Goal: Information Seeking & Learning: Find contact information

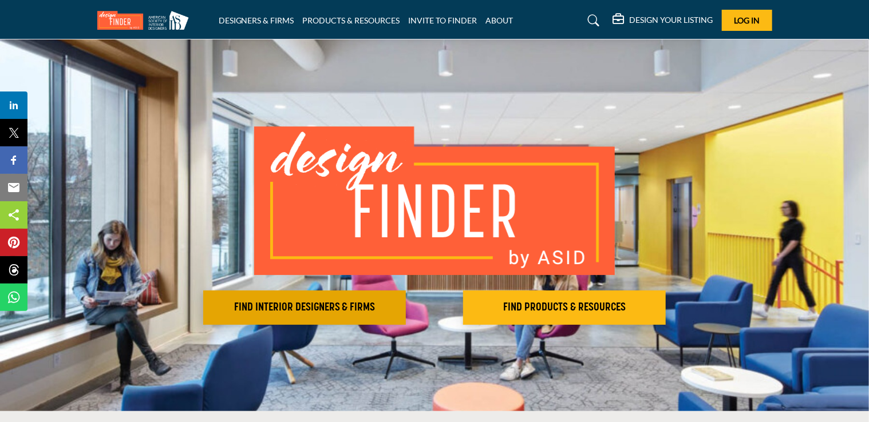
click at [287, 308] on h2 "FIND INTERIOR DESIGNERS & FIRMS" at bounding box center [305, 308] width 196 height 14
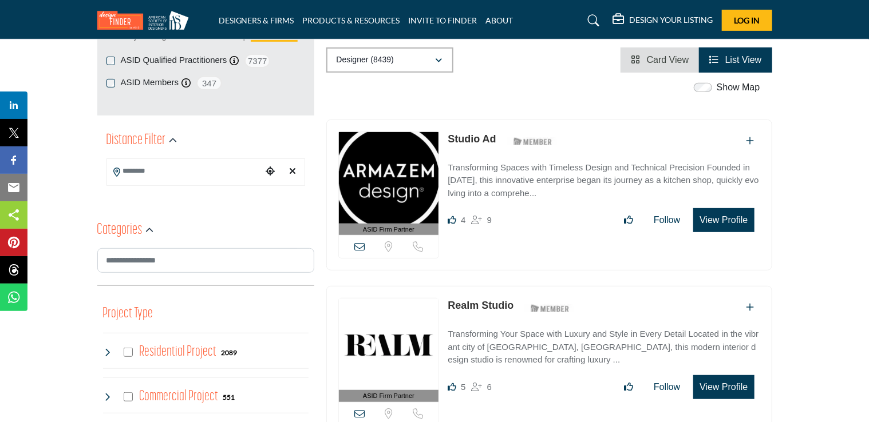
scroll to position [229, 0]
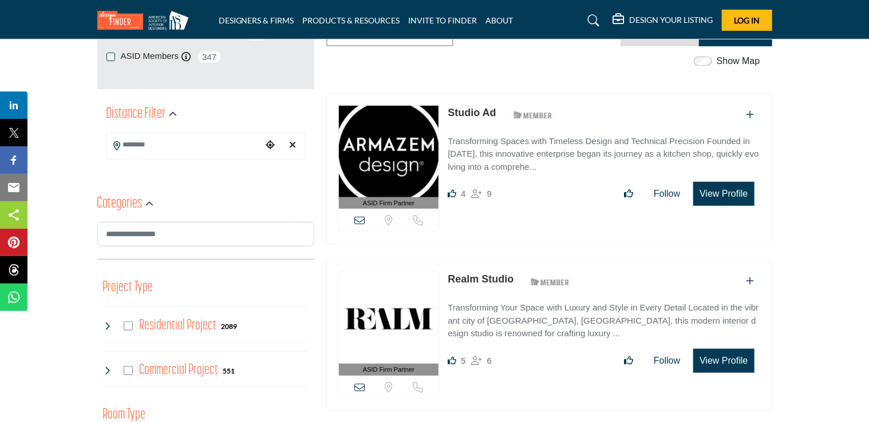
click at [132, 145] on input "Search Location" at bounding box center [184, 145] width 154 height 22
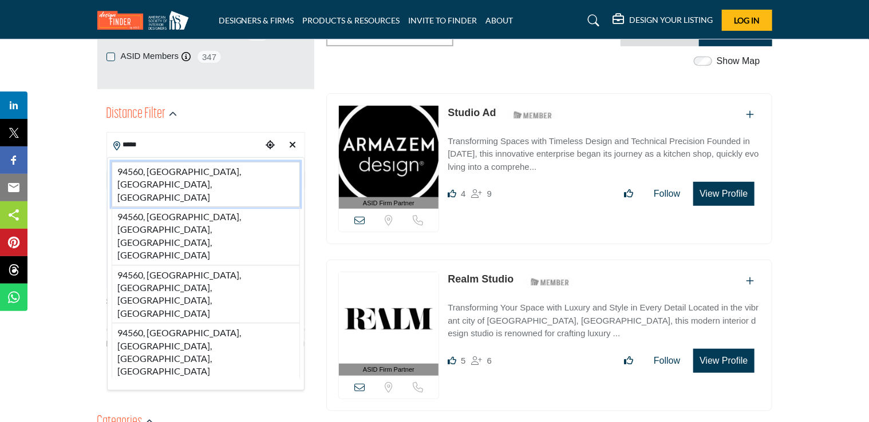
click at [172, 169] on li "94560, [GEOGRAPHIC_DATA], [GEOGRAPHIC_DATA], [GEOGRAPHIC_DATA]" at bounding box center [206, 184] width 188 height 45
type input "**********"
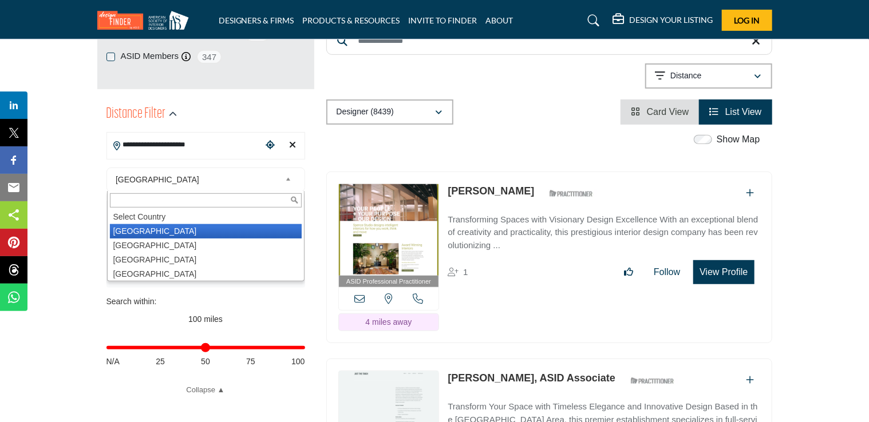
click at [172, 169] on div "**********" at bounding box center [205, 278] width 199 height 236
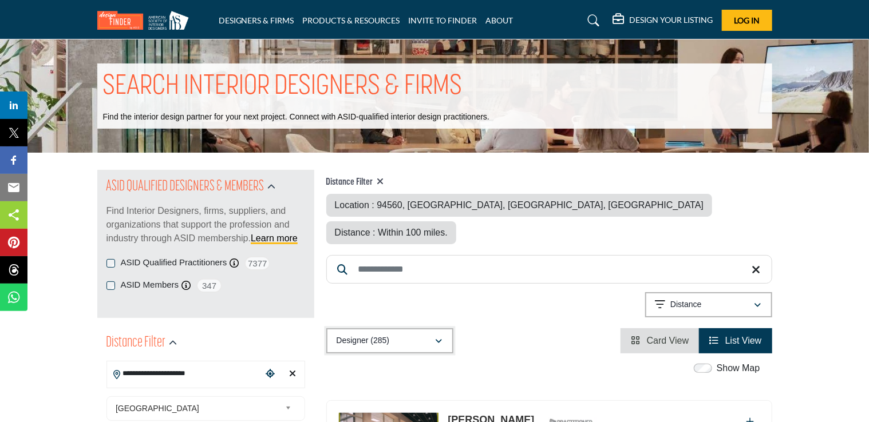
click at [442, 338] on icon "button" at bounding box center [438, 342] width 7 height 8
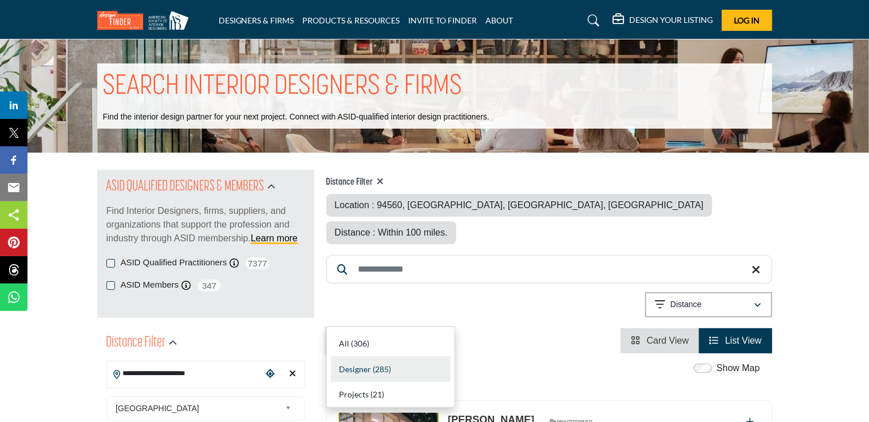
click at [442, 338] on icon "button" at bounding box center [438, 342] width 7 height 8
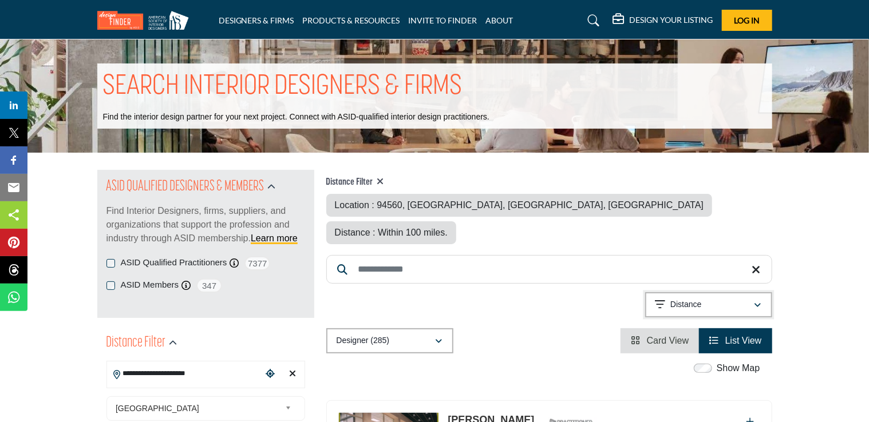
click at [758, 302] on icon "button" at bounding box center [757, 306] width 7 height 8
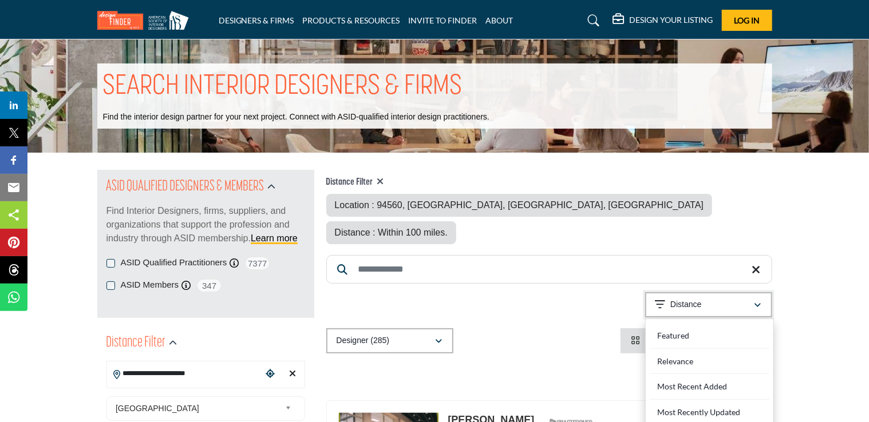
click at [758, 302] on icon "button" at bounding box center [757, 306] width 7 height 8
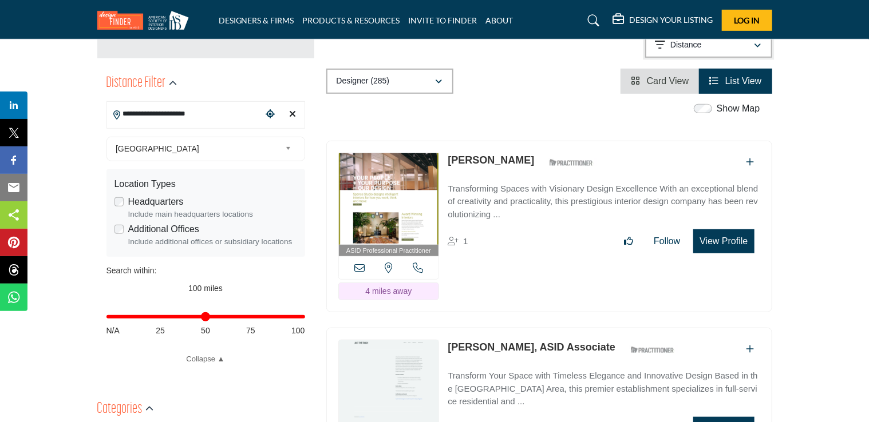
scroll to position [286, 0]
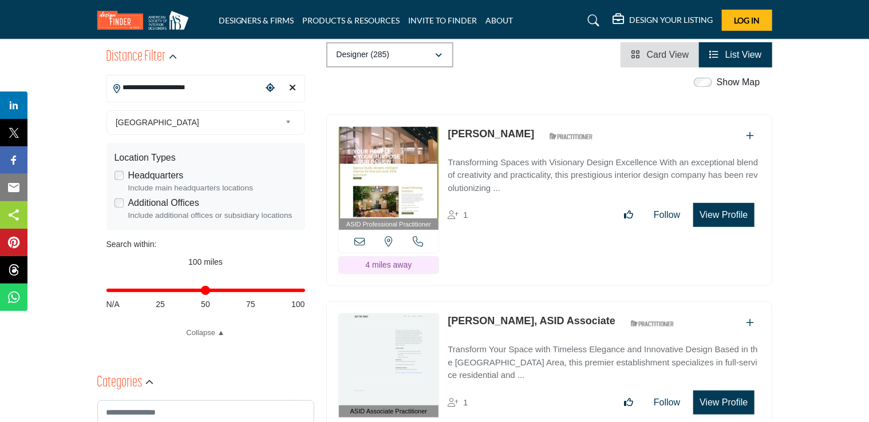
drag, startPoint x: 296, startPoint y: 292, endPoint x: 304, endPoint y: 300, distance: 11.7
click at [304, 292] on input "Distance in miles" at bounding box center [205, 291] width 199 height 2
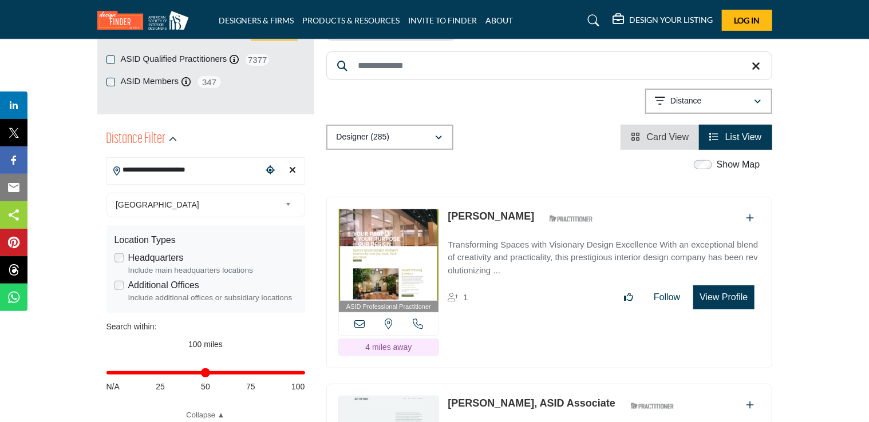
scroll to position [213, 0]
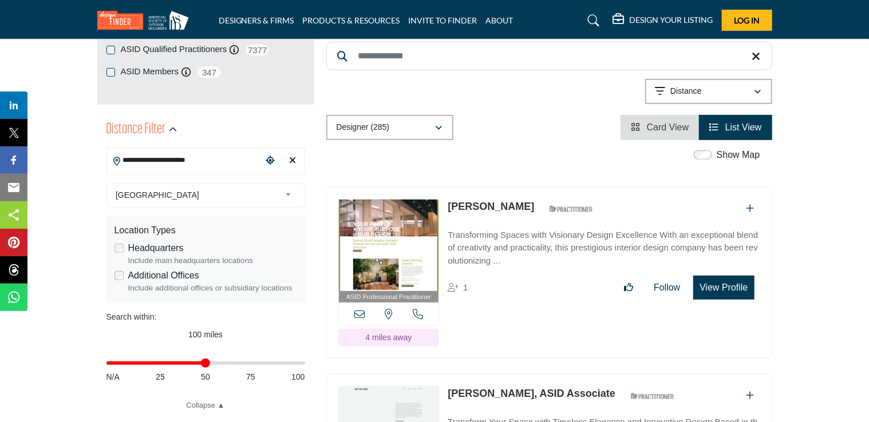
drag, startPoint x: 298, startPoint y: 364, endPoint x: 207, endPoint y: 369, distance: 91.7
type input "**"
click at [207, 365] on input "Distance in miles" at bounding box center [205, 363] width 199 height 2
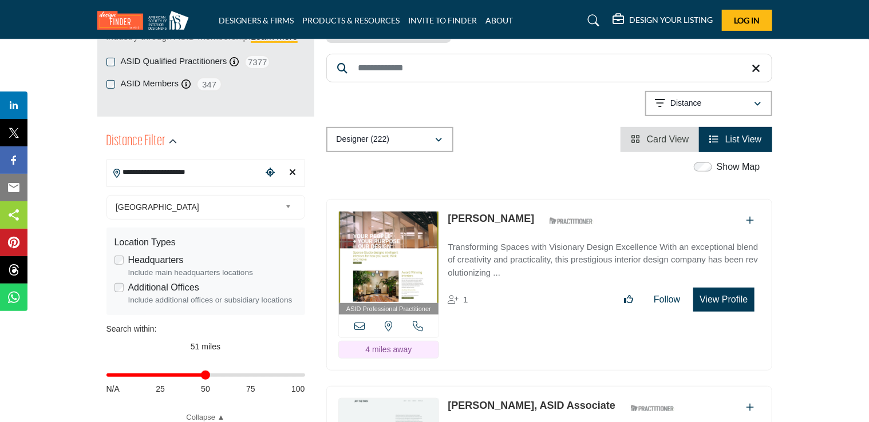
scroll to position [172, 0]
